Goal: Navigation & Orientation: Find specific page/section

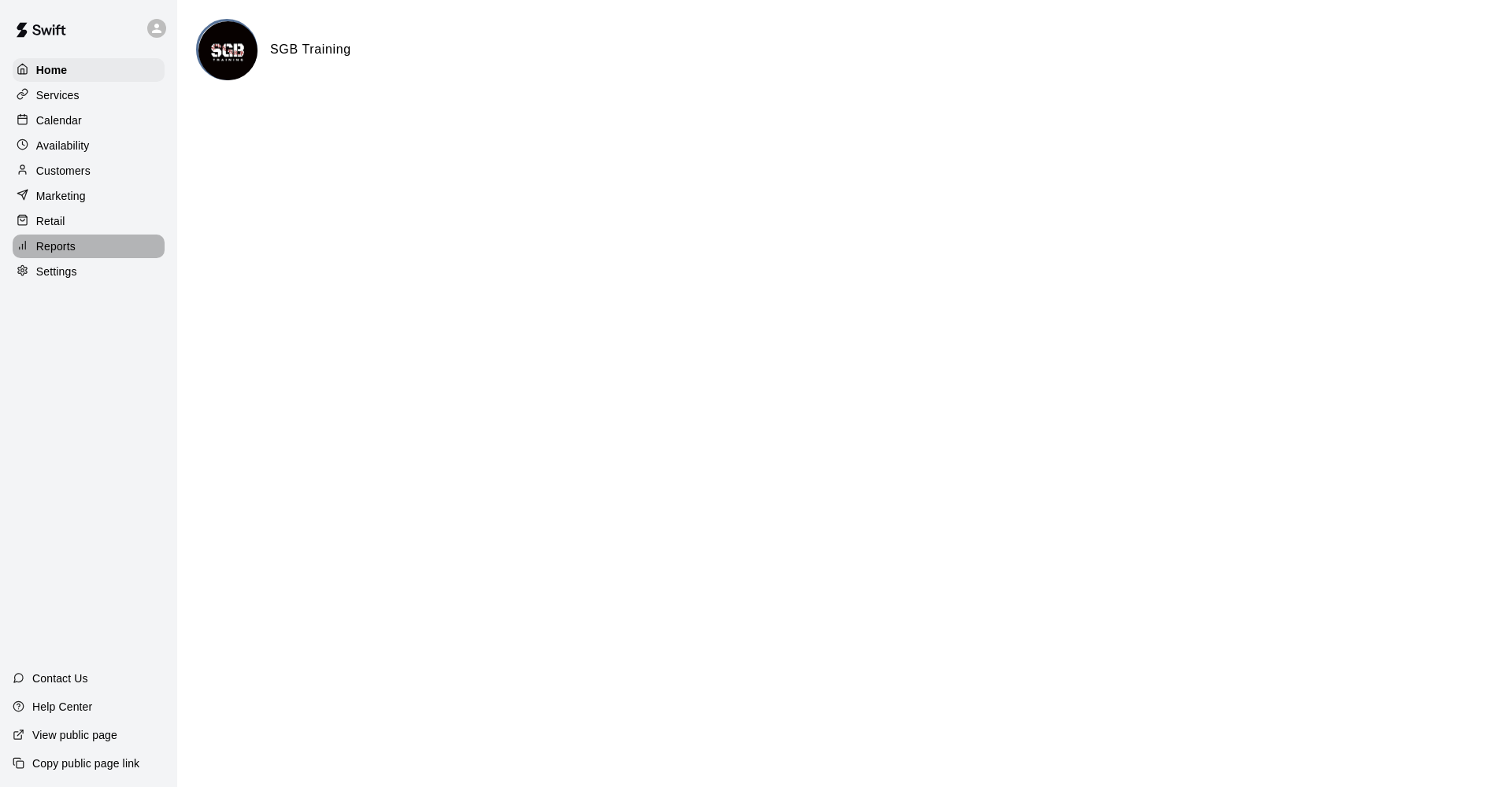
click at [98, 247] on div "Reports" at bounding box center [88, 247] width 152 height 24
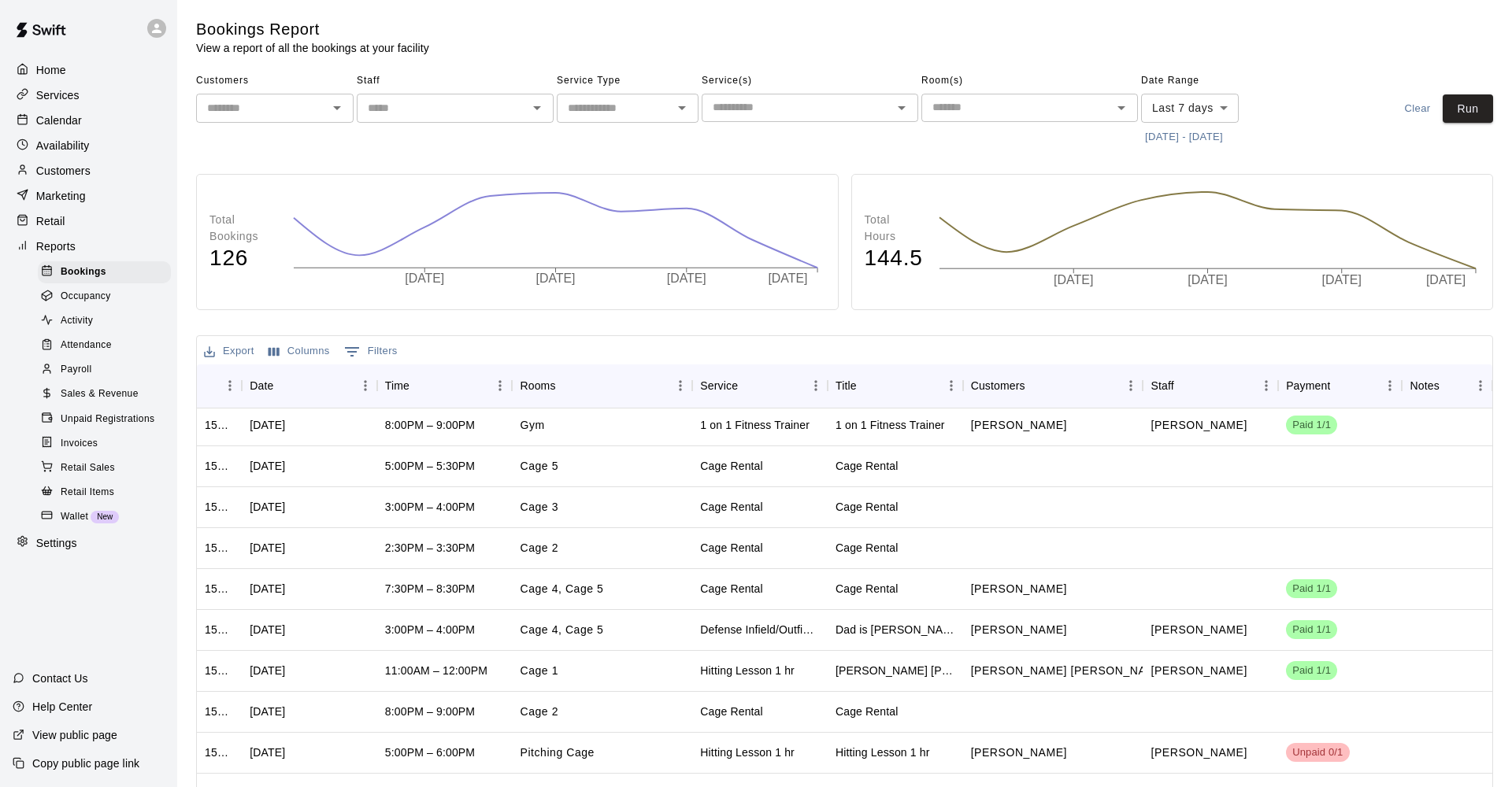
scroll to position [186, 0]
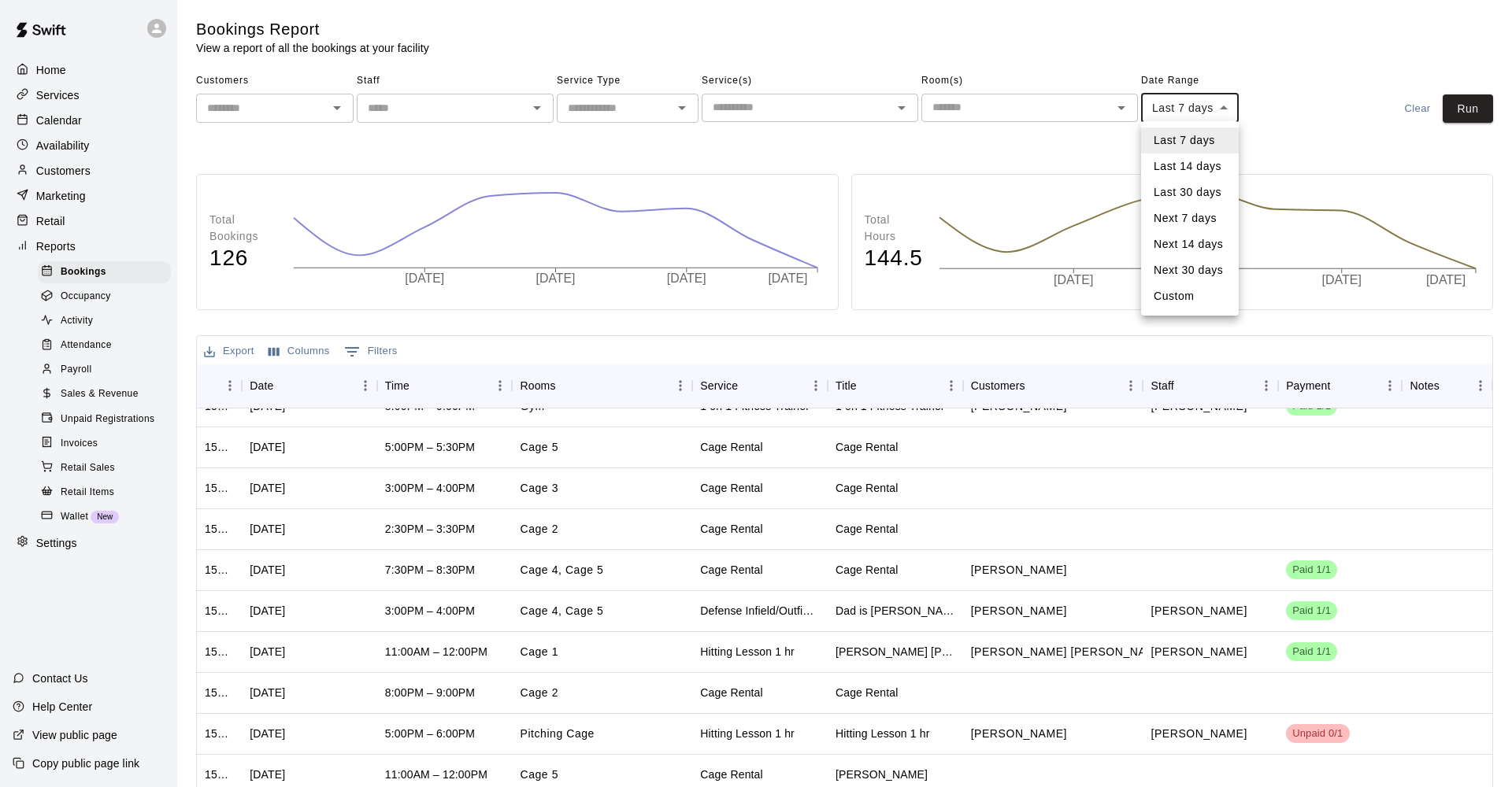
click at [1195, 119] on body "Home Services Calendar Availability Customers Marketing Retail Reports Bookings…" at bounding box center [756, 446] width 1512 height 892
click at [1180, 285] on li "Custom" at bounding box center [1189, 296] width 97 height 26
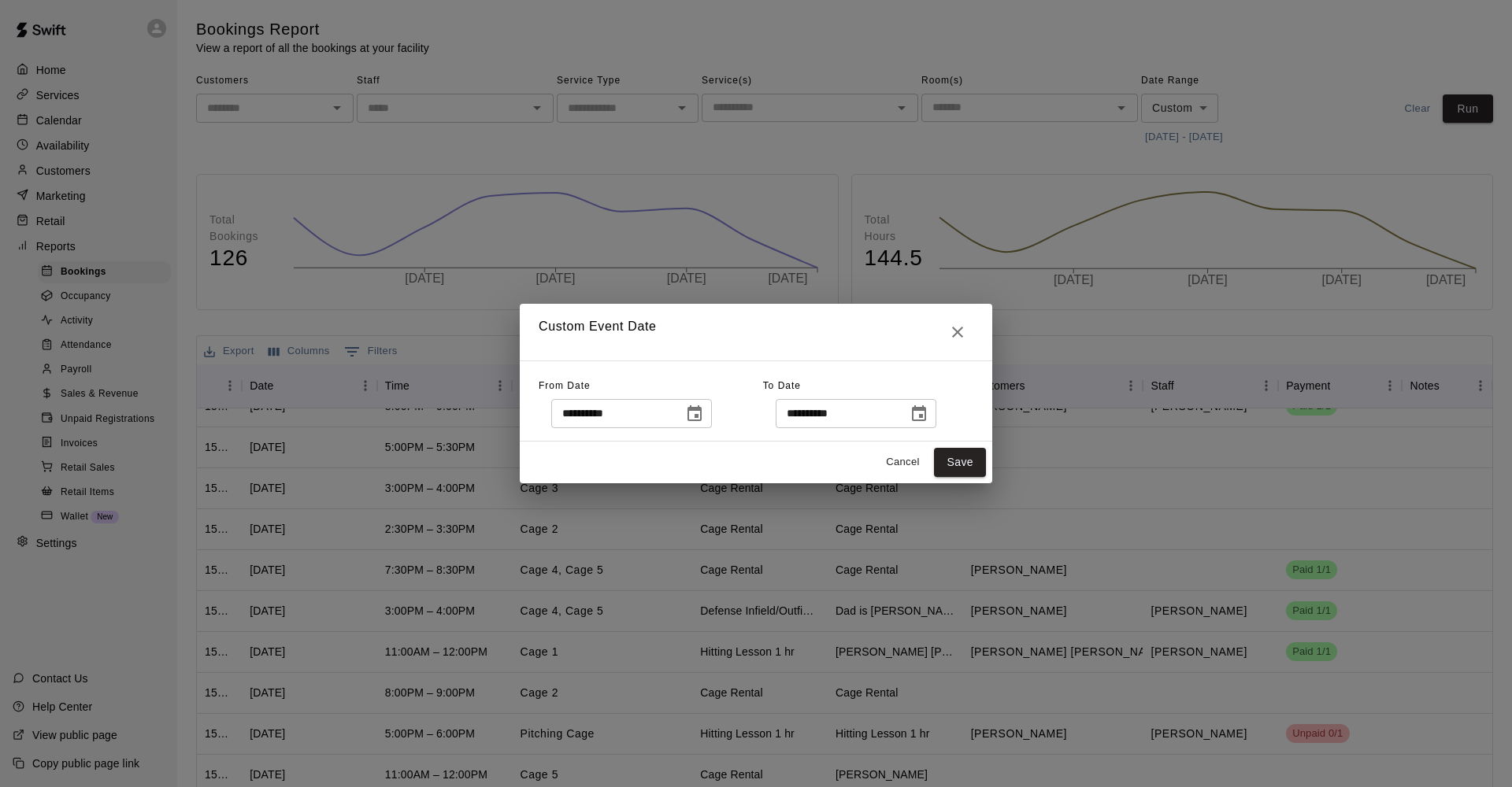
click at [903, 465] on button "Cancel" at bounding box center [902, 462] width 50 height 25
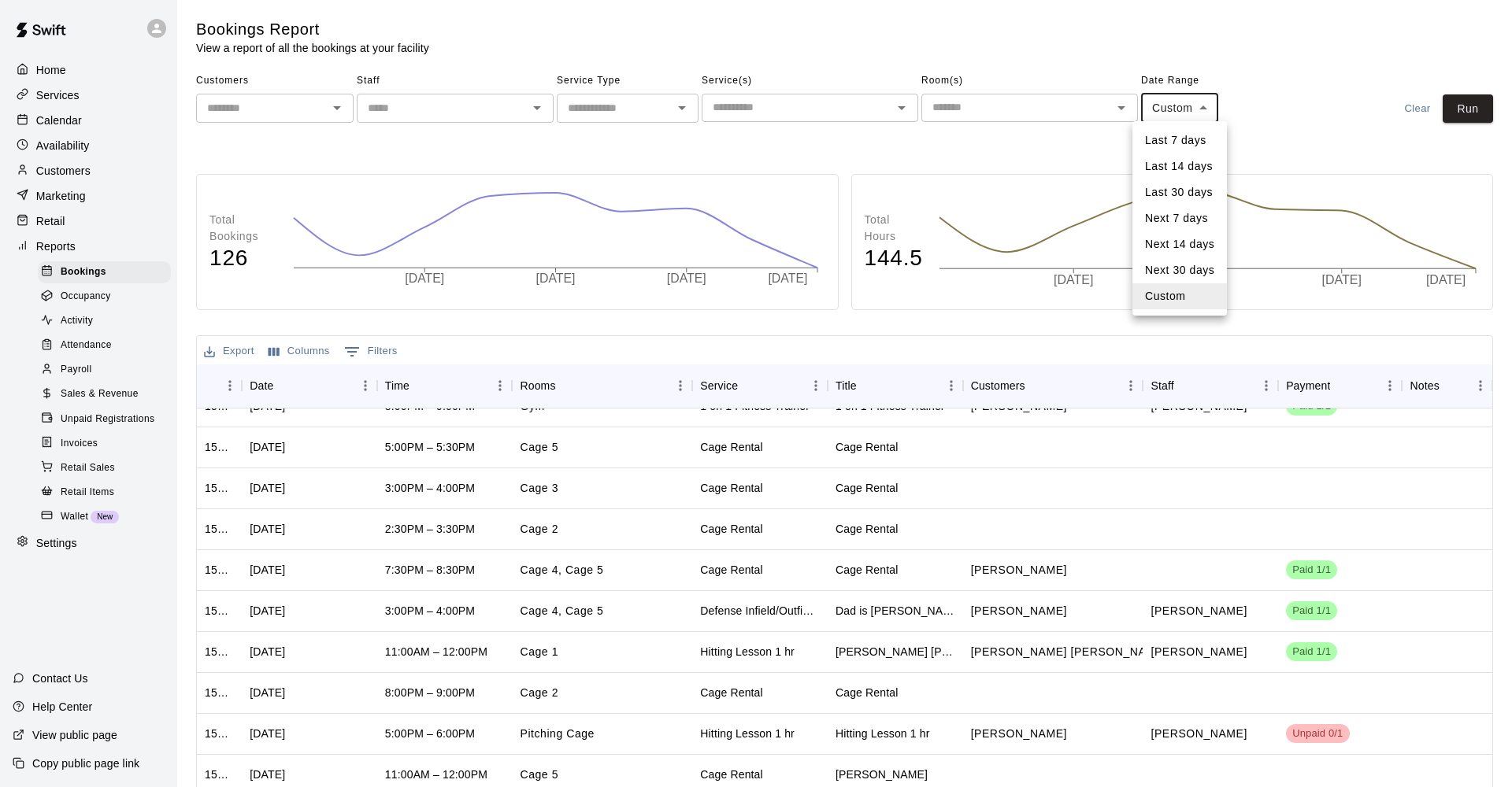
click at [1200, 108] on body "Home Services Calendar Availability Customers Marketing Retail Reports Bookings…" at bounding box center [756, 446] width 1512 height 892
click at [1178, 189] on li "Last 30 days" at bounding box center [1179, 192] width 94 height 26
type input "*****"
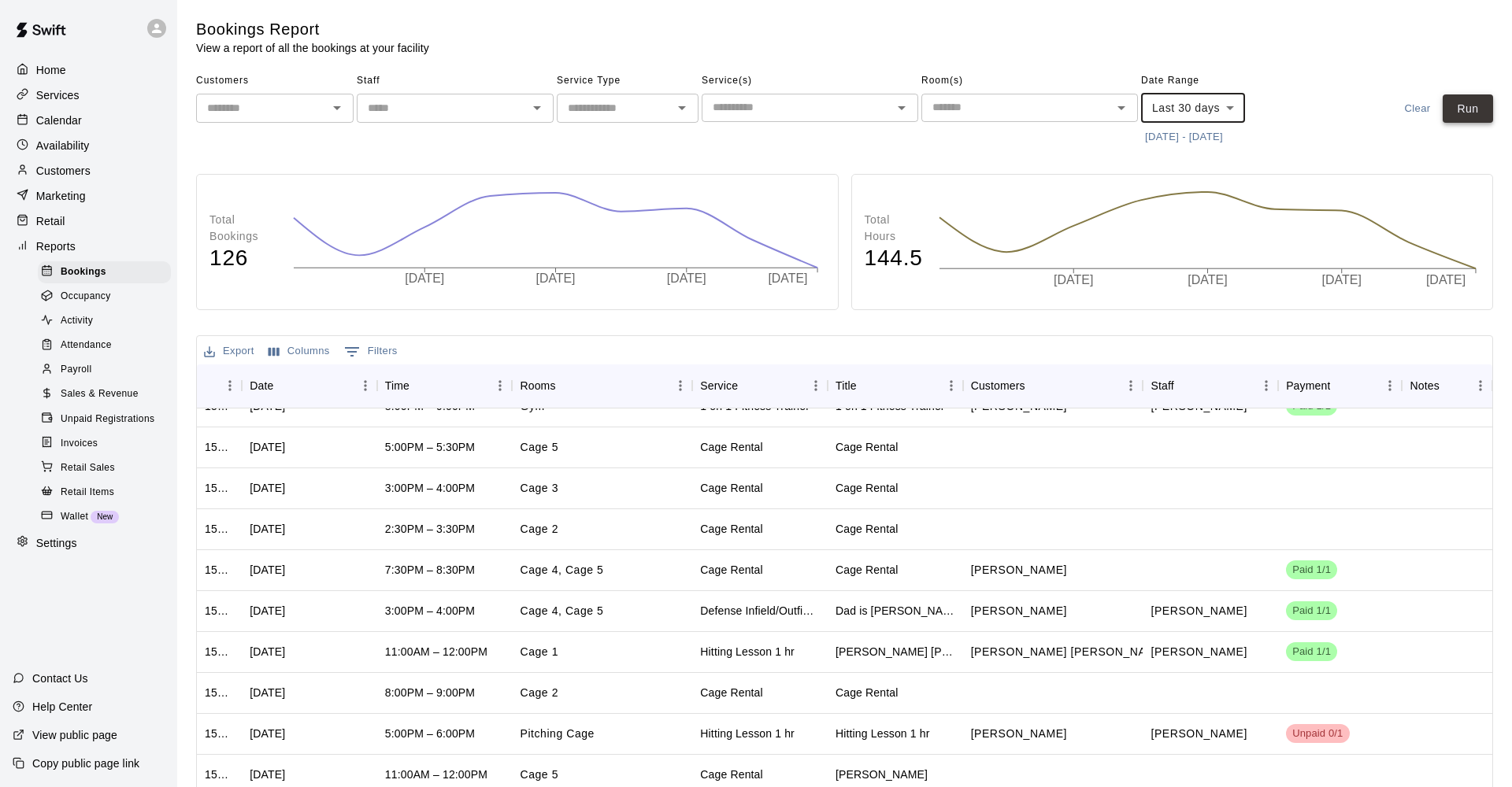
click at [1455, 118] on button "Run" at bounding box center [1467, 108] width 50 height 29
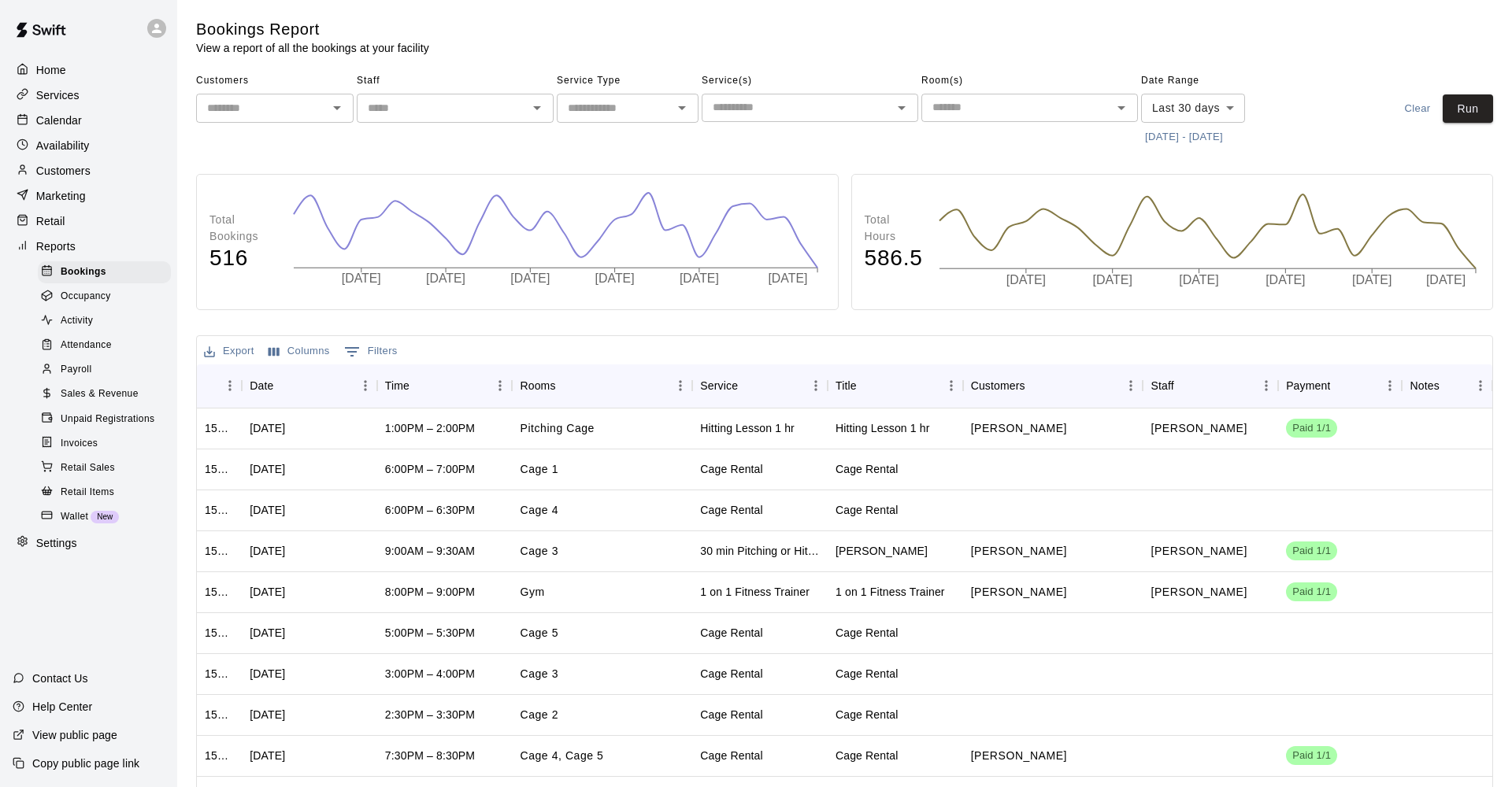
click at [98, 386] on span "Sales & Revenue" at bounding box center [100, 394] width 78 height 16
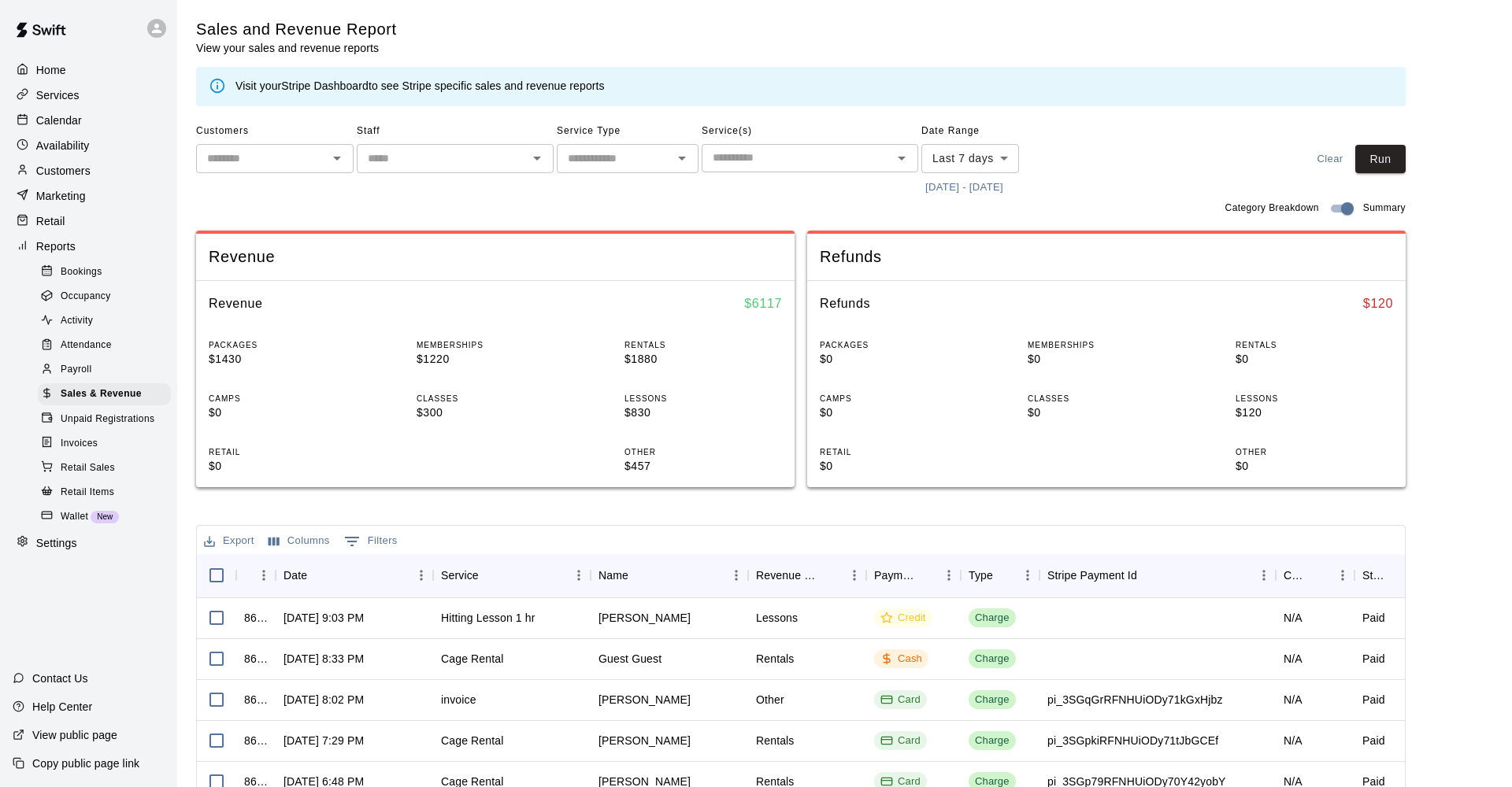
click at [1010, 160] on body "Home Services Calendar Availability Customers Marketing Retail Reports Bookings…" at bounding box center [756, 540] width 1512 height 1082
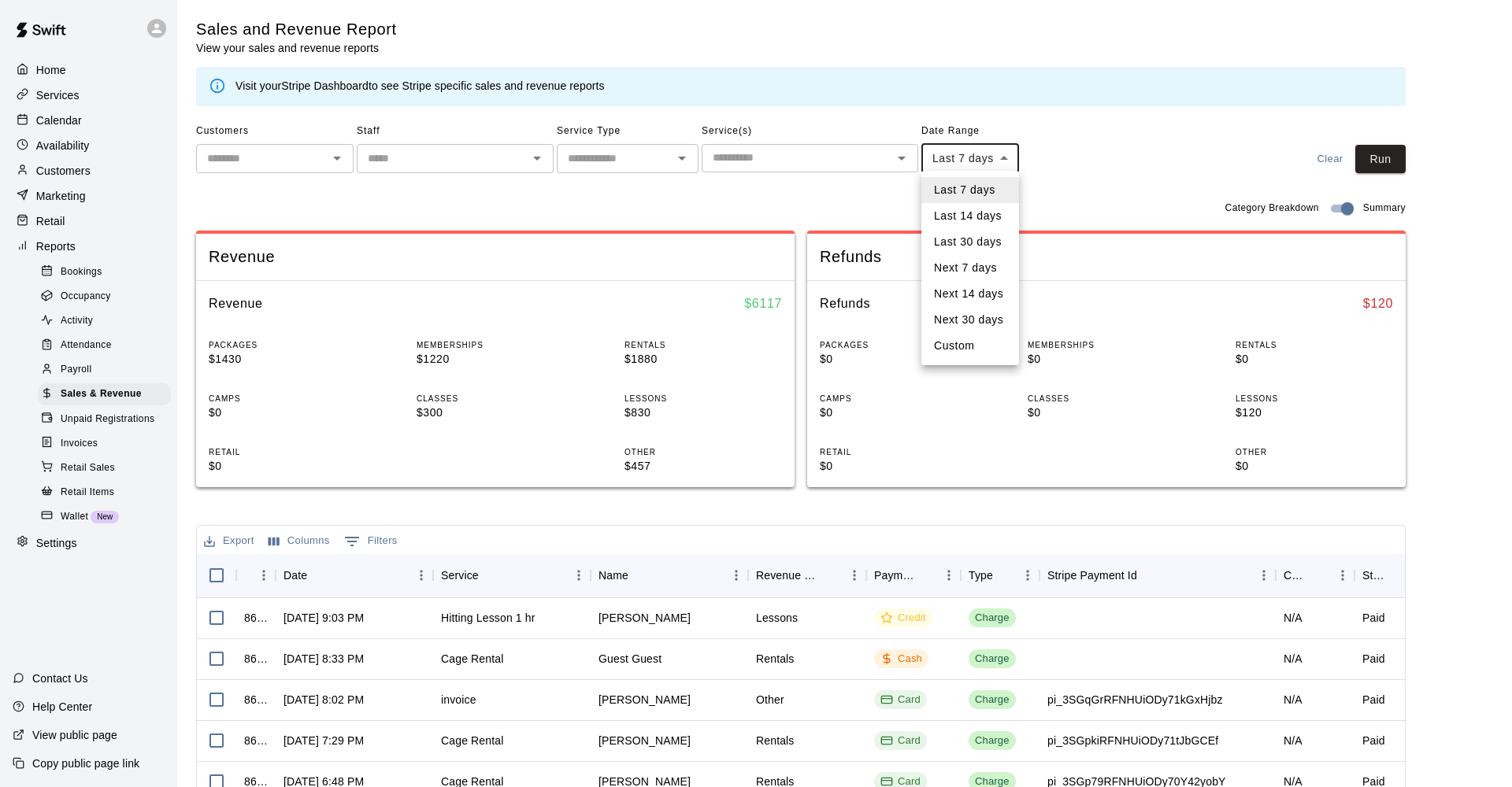
click at [976, 240] on li "Last 30 days" at bounding box center [970, 241] width 97 height 26
type input "*****"
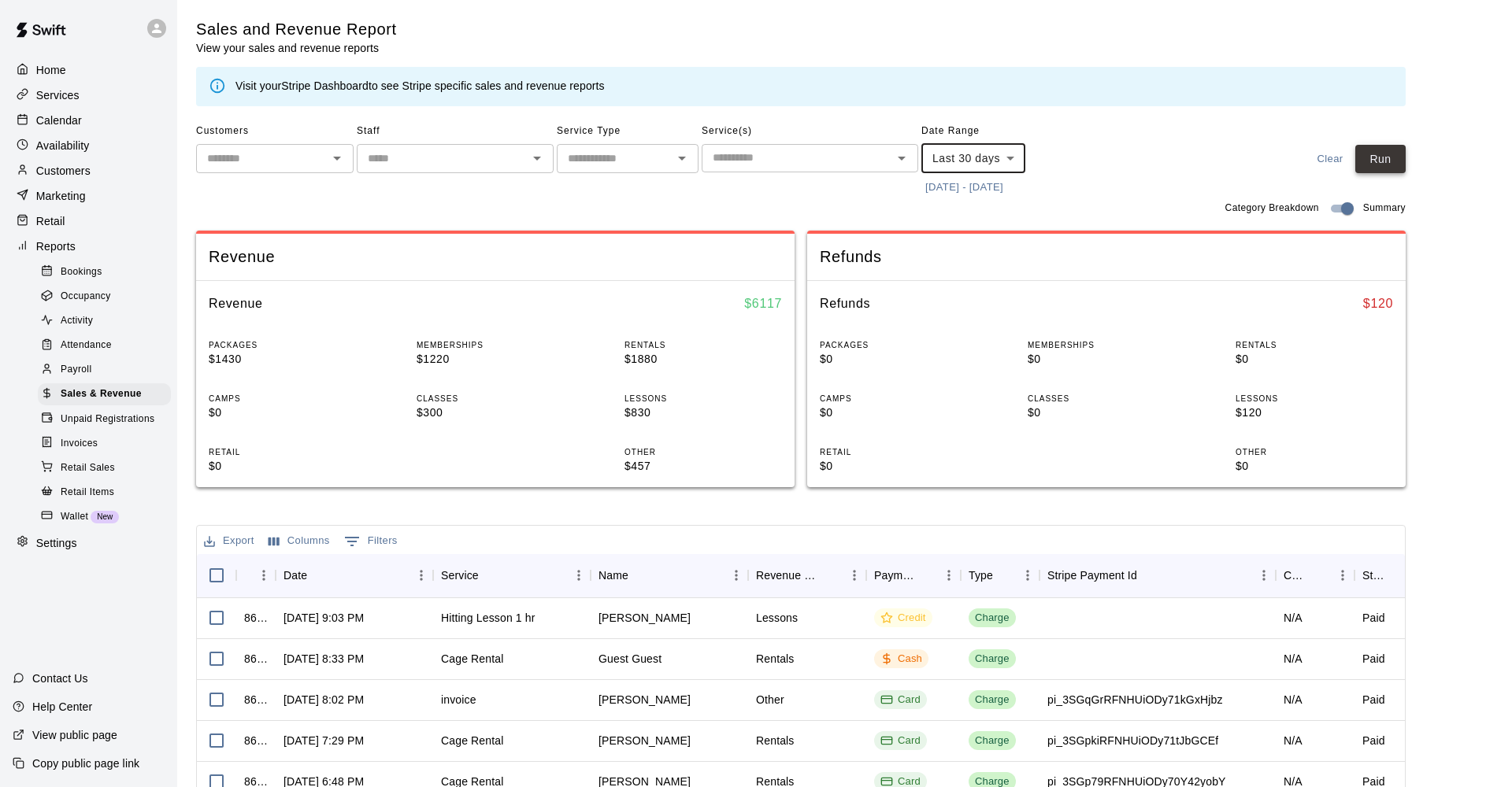
click at [1374, 155] on button "Run" at bounding box center [1380, 159] width 50 height 29
click at [307, 86] on link "Stripe Dashboard" at bounding box center [325, 86] width 87 height 13
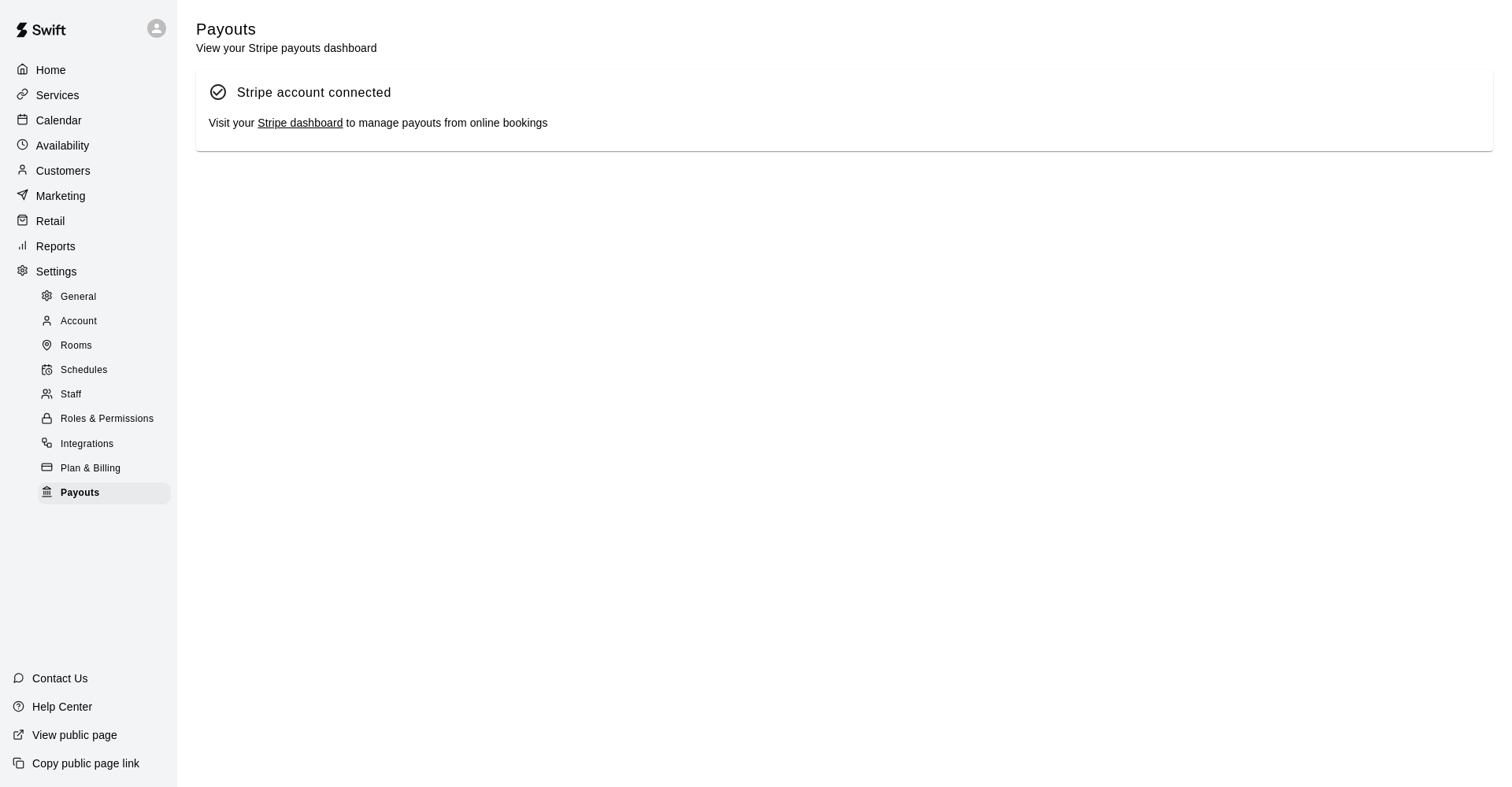
click at [301, 134] on div "Stripe account connected Visit your Stripe dashboard to manage payouts from onl…" at bounding box center [844, 111] width 1297 height 82
click at [301, 130] on div "Visit your Stripe dashboard to manage payouts from online bookings" at bounding box center [844, 124] width 1271 height 17
click at [309, 125] on link "Stripe dashboard" at bounding box center [300, 122] width 85 height 13
click at [120, 123] on div "Calendar" at bounding box center [88, 120] width 152 height 24
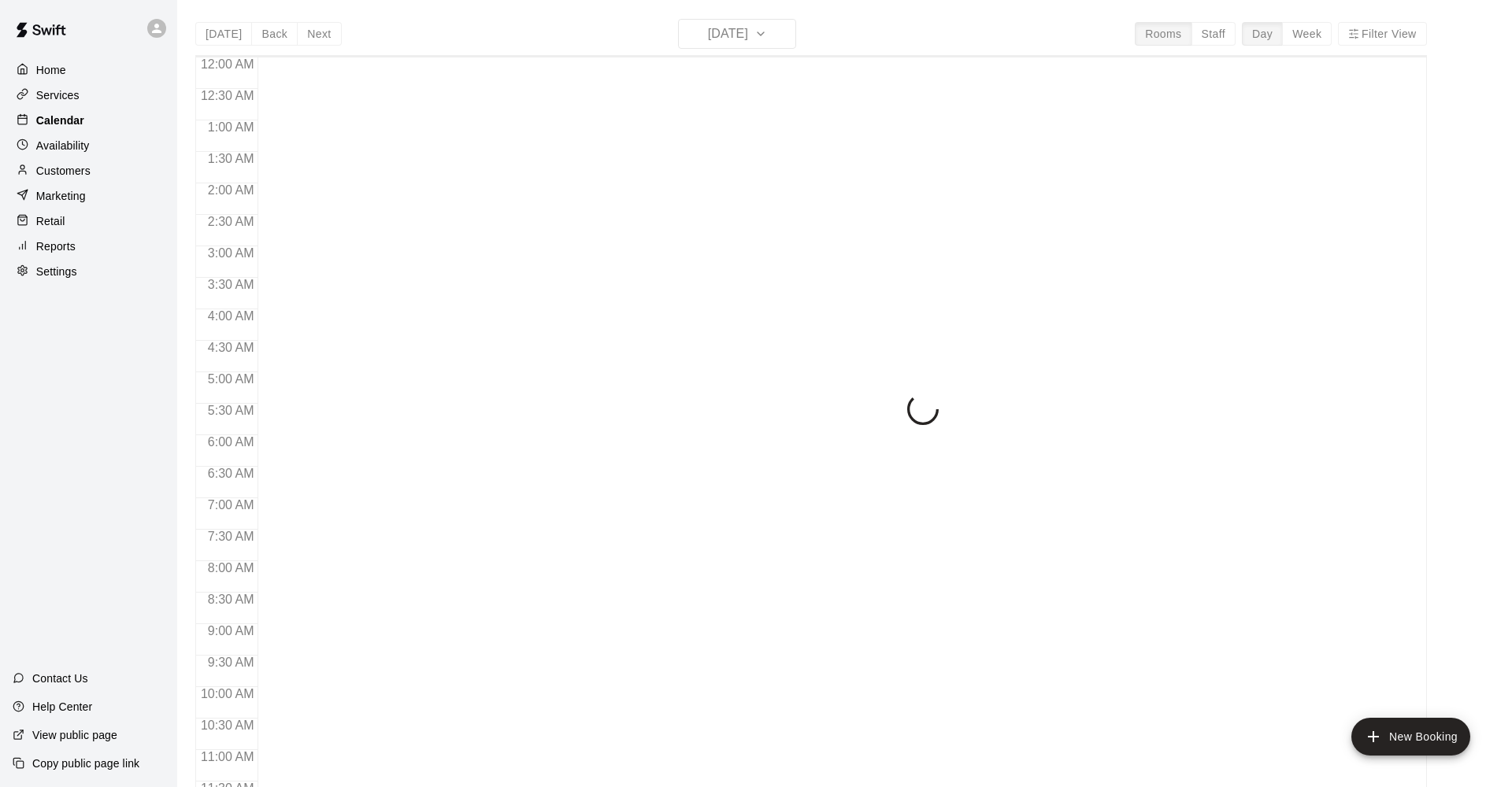
scroll to position [533, 0]
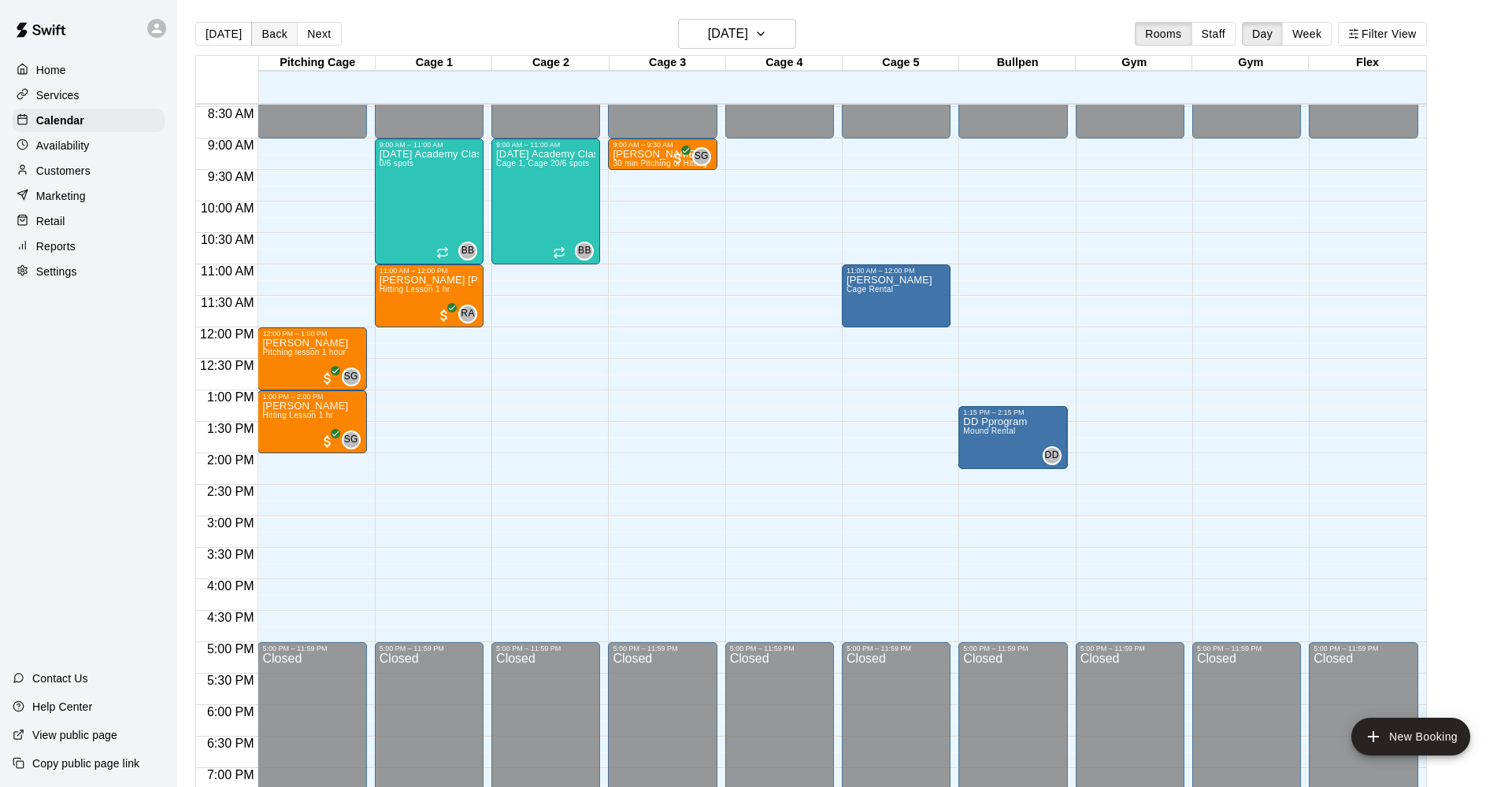
click at [270, 32] on button "Back" at bounding box center [274, 34] width 47 height 24
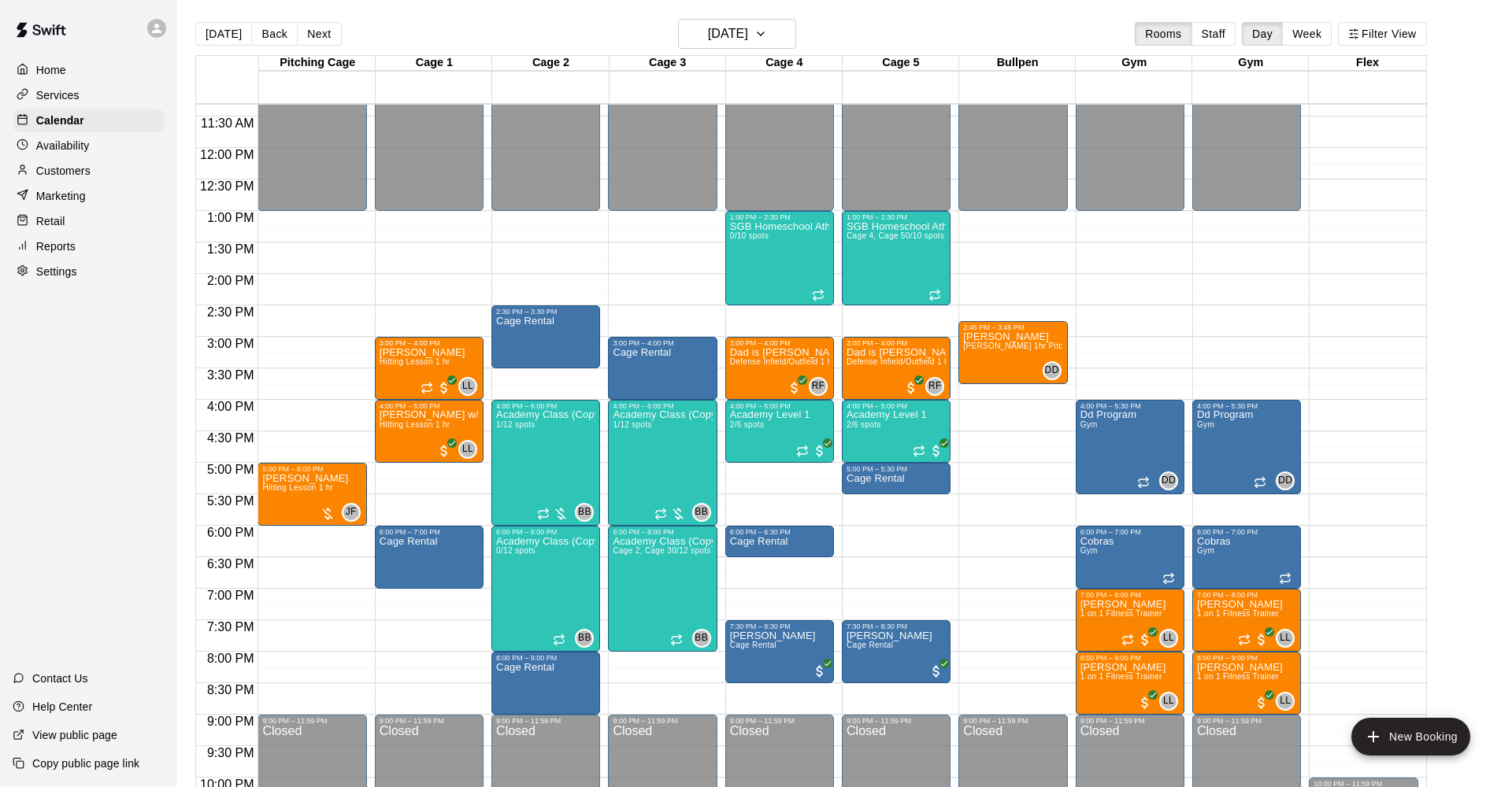
scroll to position [710, 0]
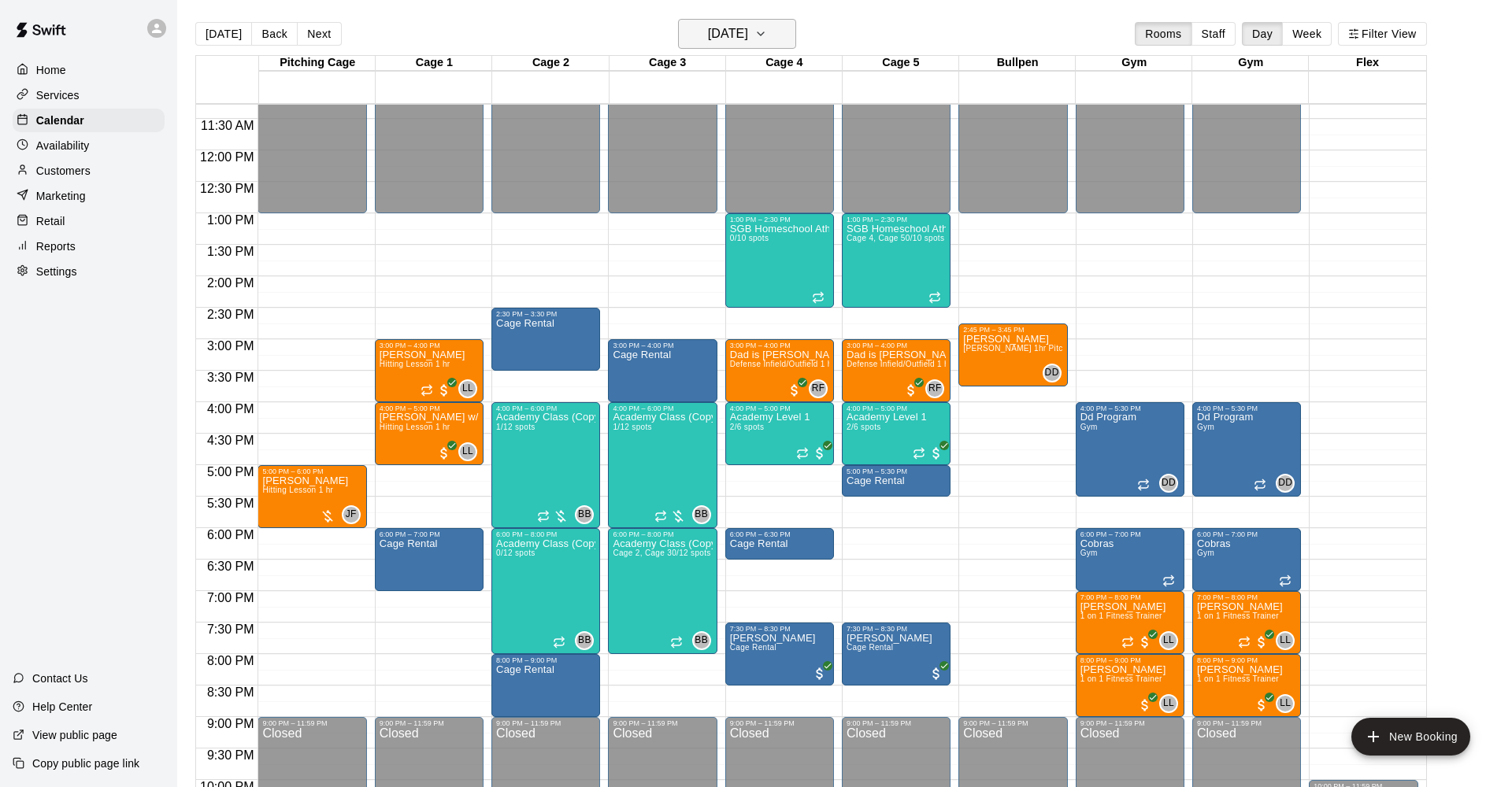
click at [767, 39] on icon "button" at bounding box center [760, 34] width 13 height 19
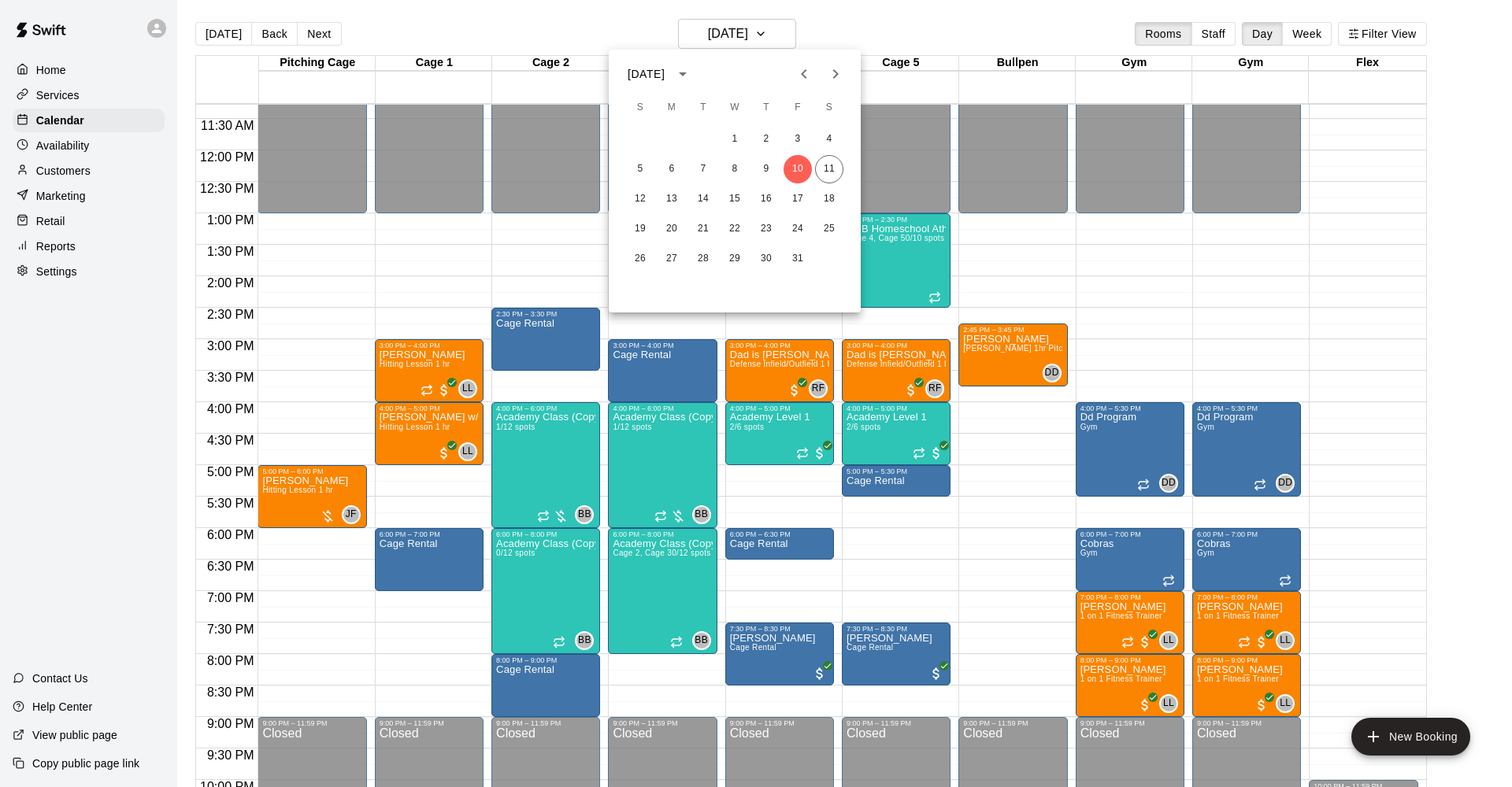
click at [1312, 37] on div at bounding box center [756, 393] width 1512 height 787
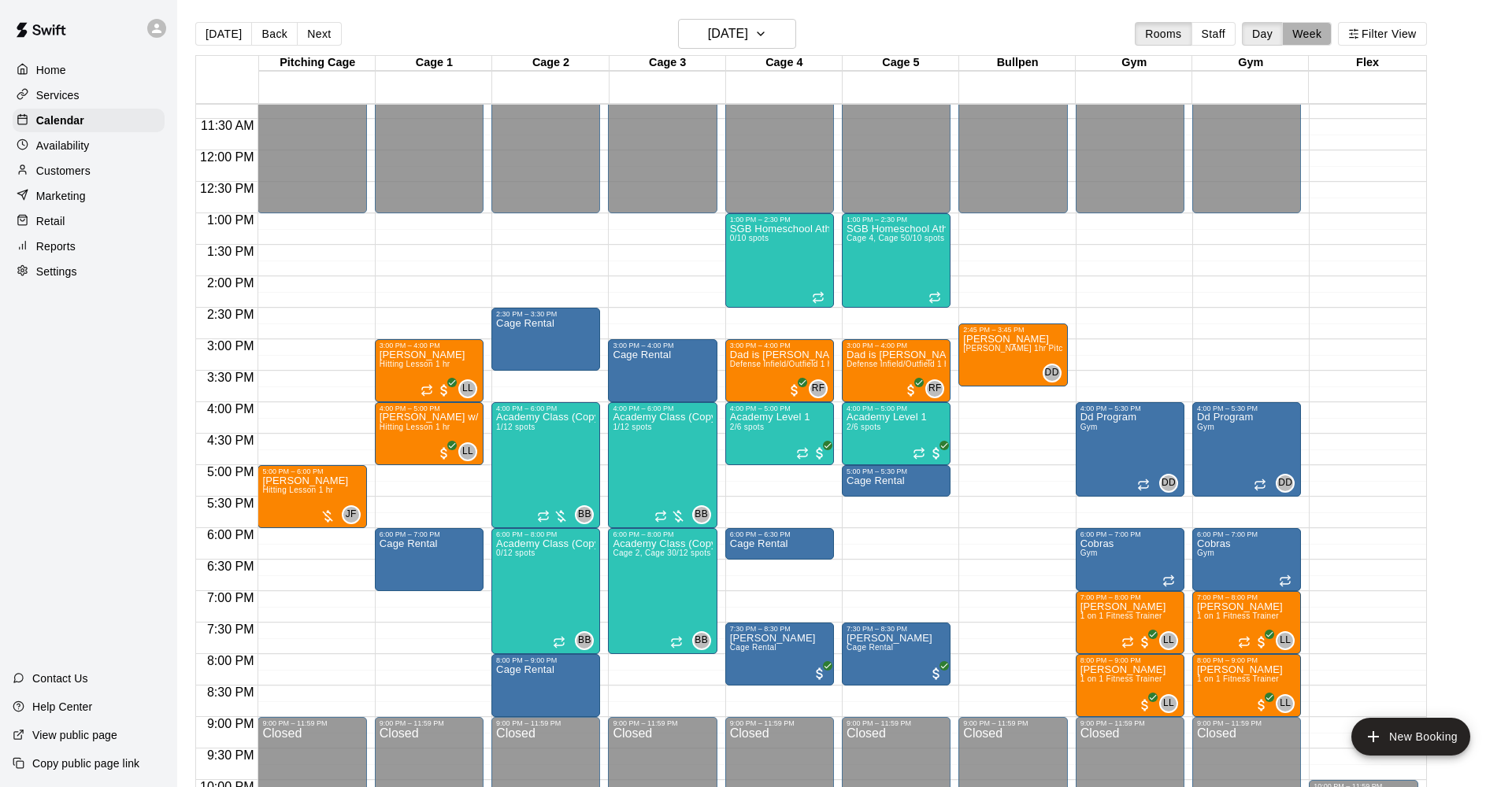
click at [1312, 37] on button "Week" at bounding box center [1306, 34] width 50 height 24
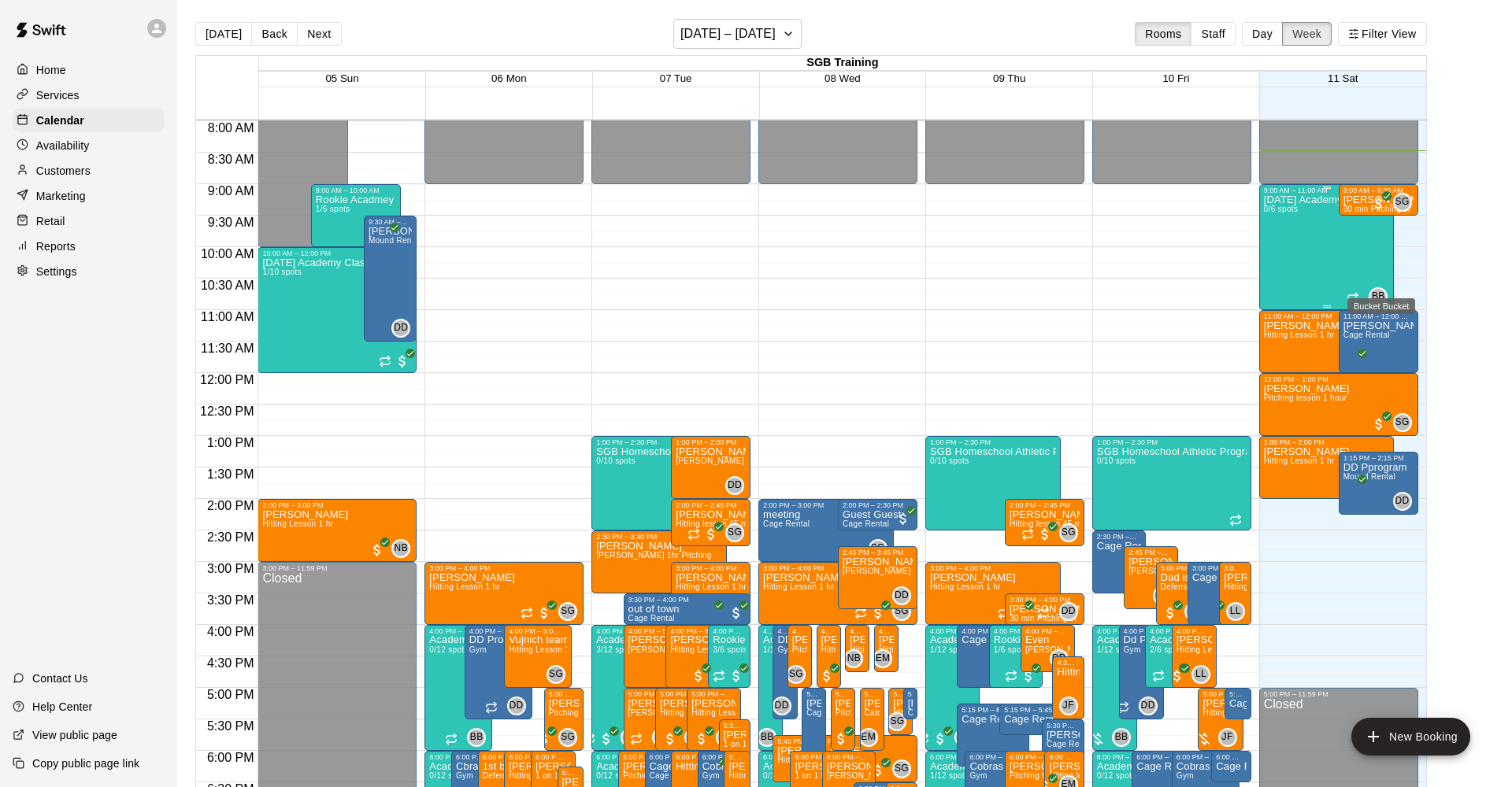
scroll to position [487, 0]
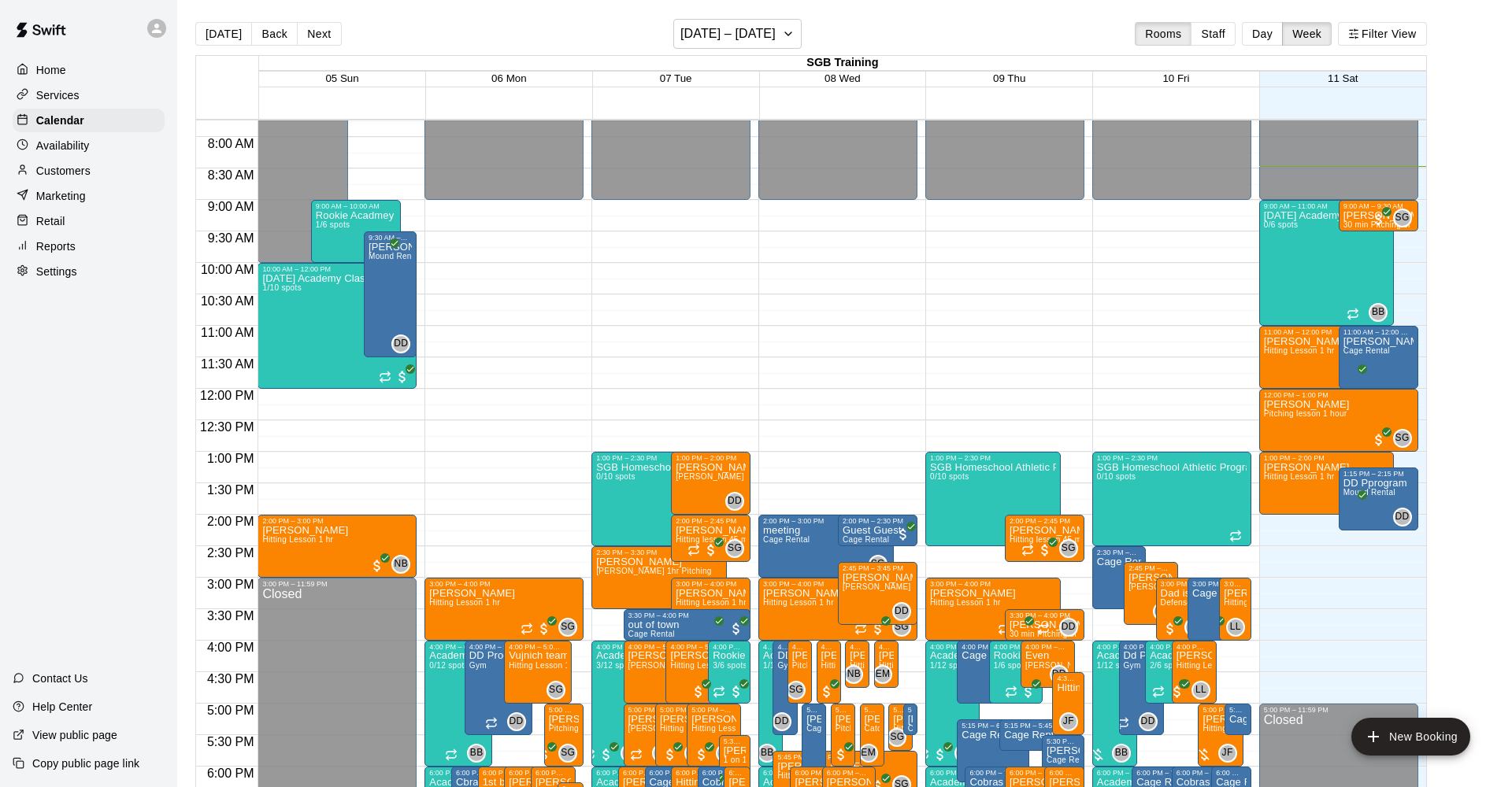
click at [65, 67] on div "Home" at bounding box center [88, 70] width 152 height 24
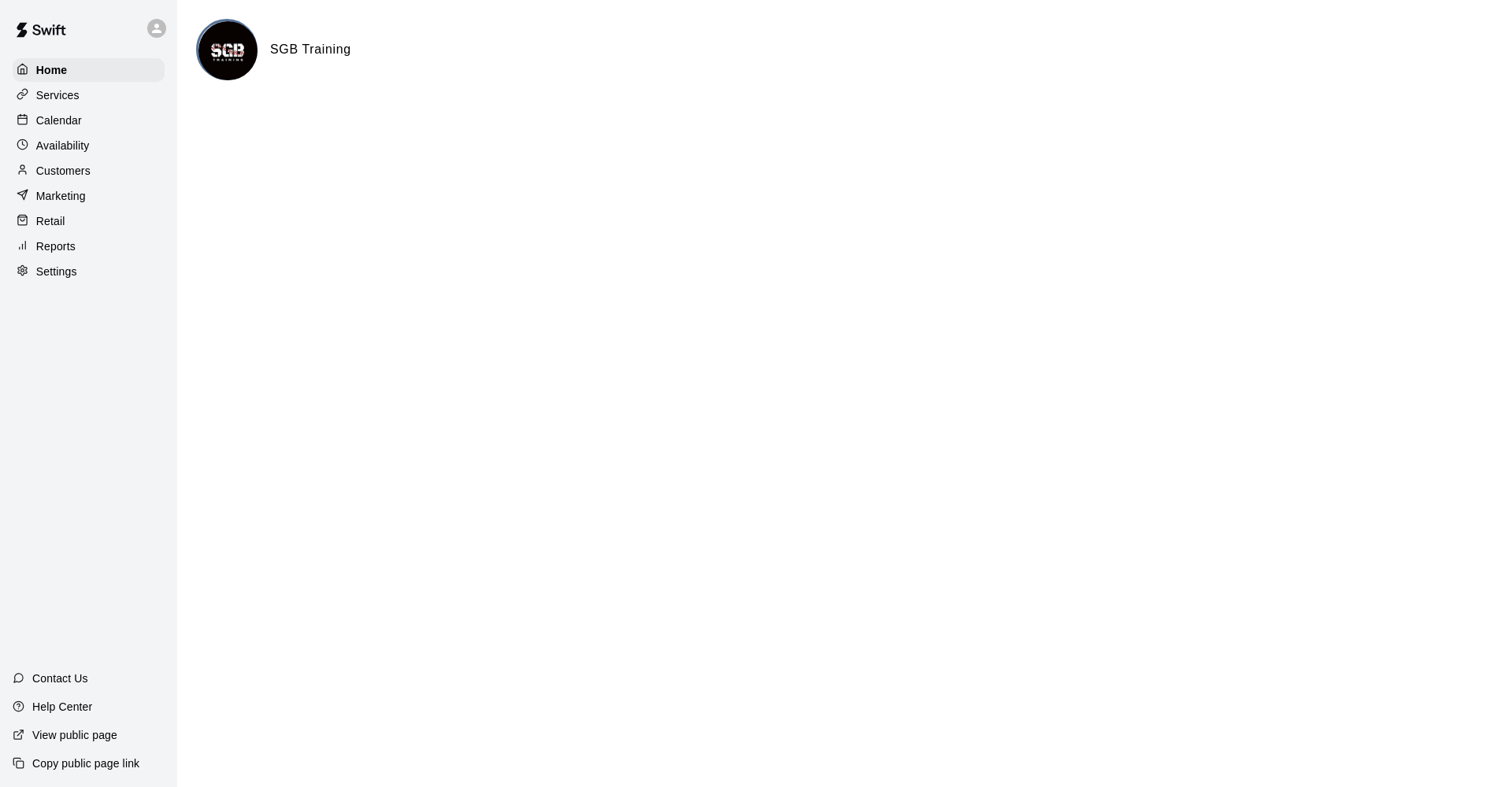
click at [76, 119] on p "Calendar" at bounding box center [59, 120] width 46 height 16
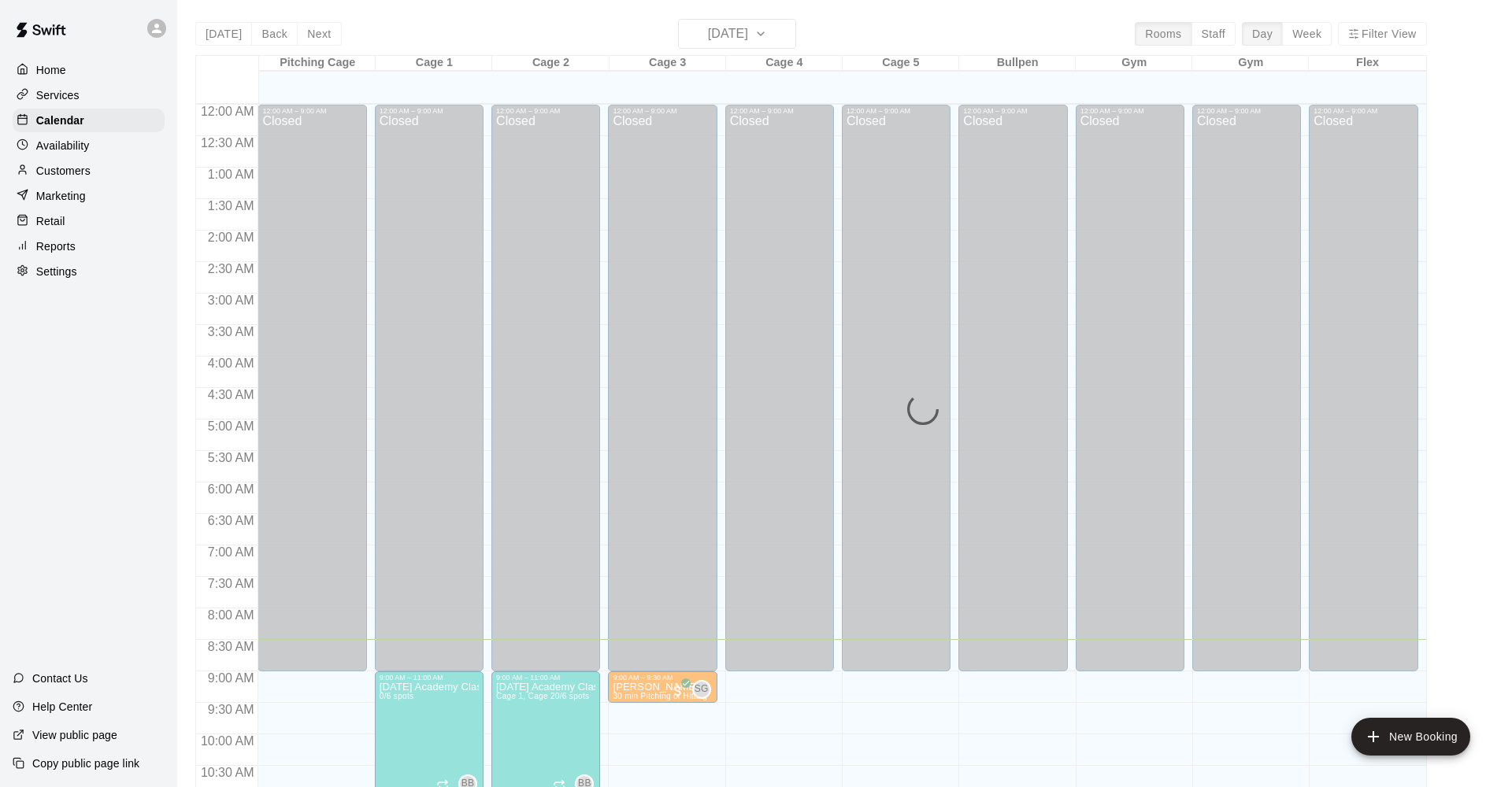
scroll to position [535, 0]
